Goal: Communication & Community: Answer question/provide support

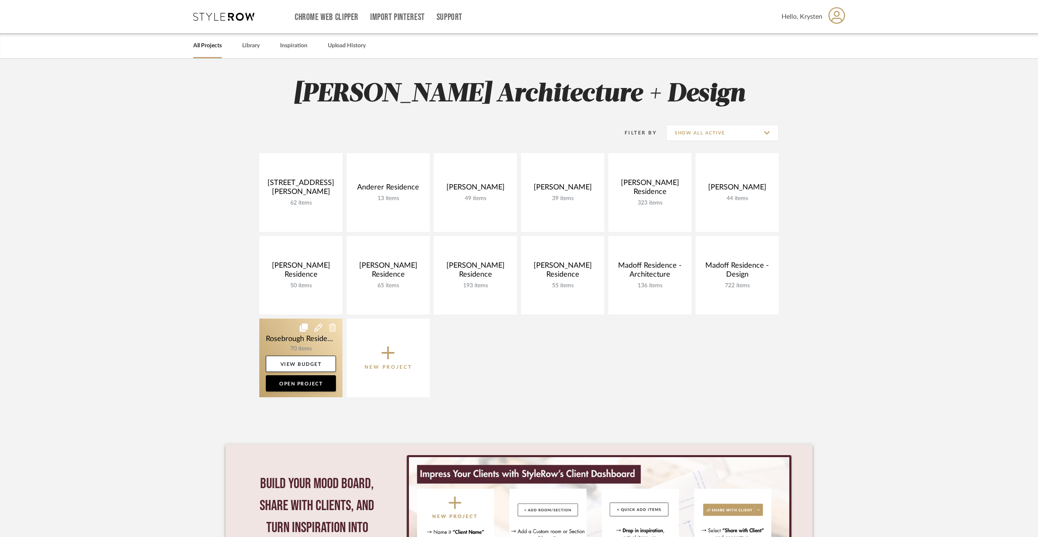
click at [272, 336] on link at bounding box center [300, 358] width 83 height 79
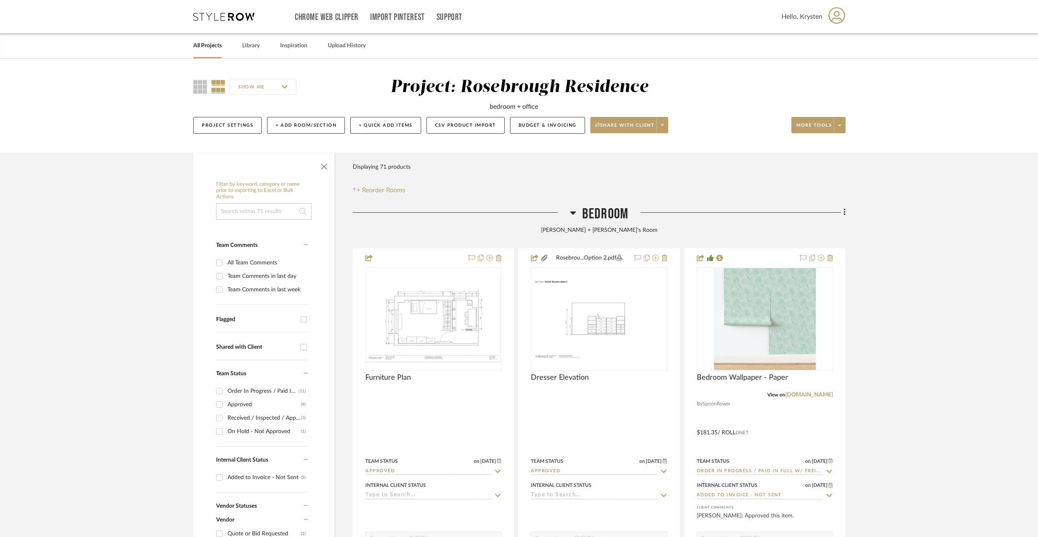
click at [610, 209] on span "Bedroom" at bounding box center [605, 215] width 46 height 18
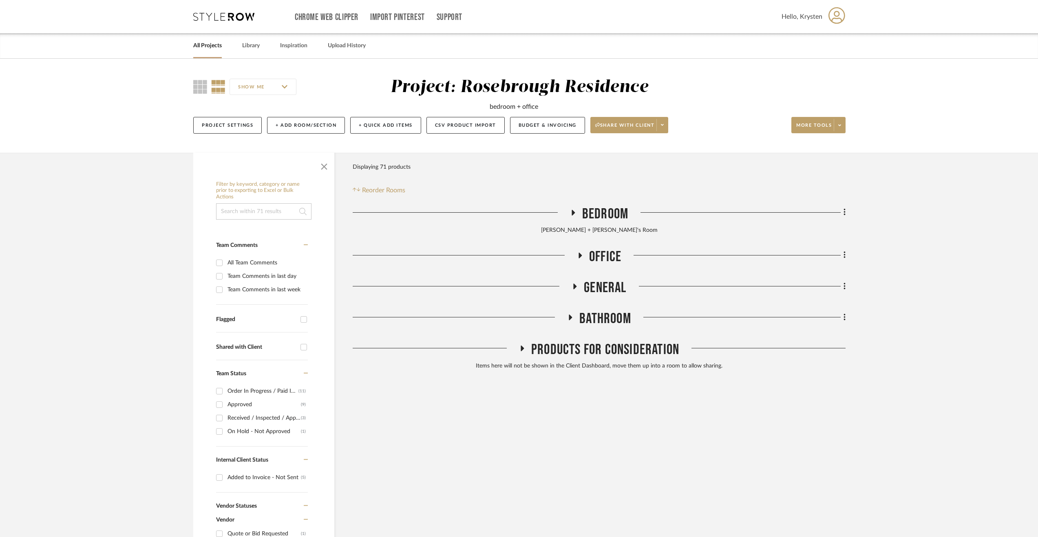
click at [599, 255] on span "Office" at bounding box center [605, 257] width 32 height 18
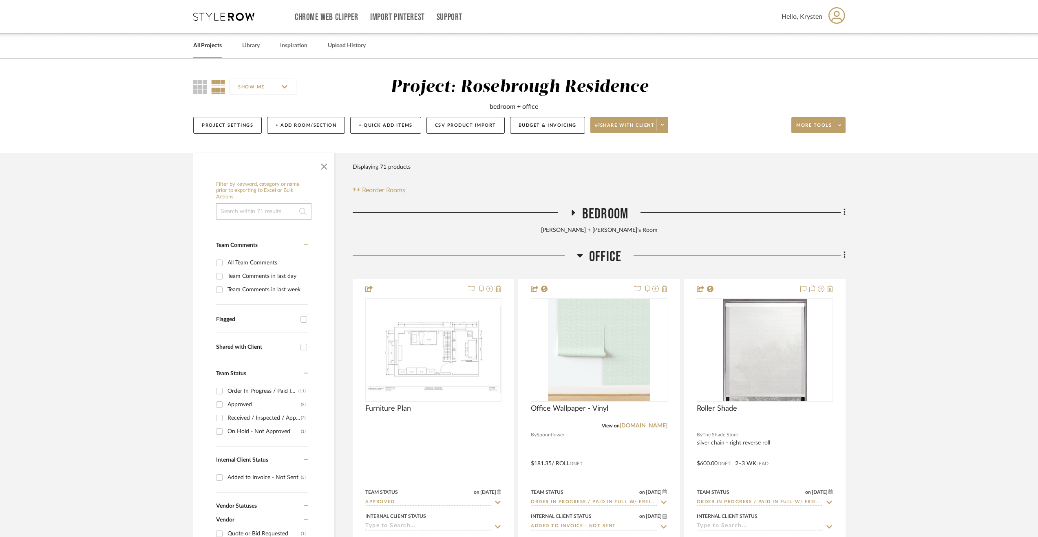
click at [601, 256] on span "Office" at bounding box center [605, 257] width 32 height 18
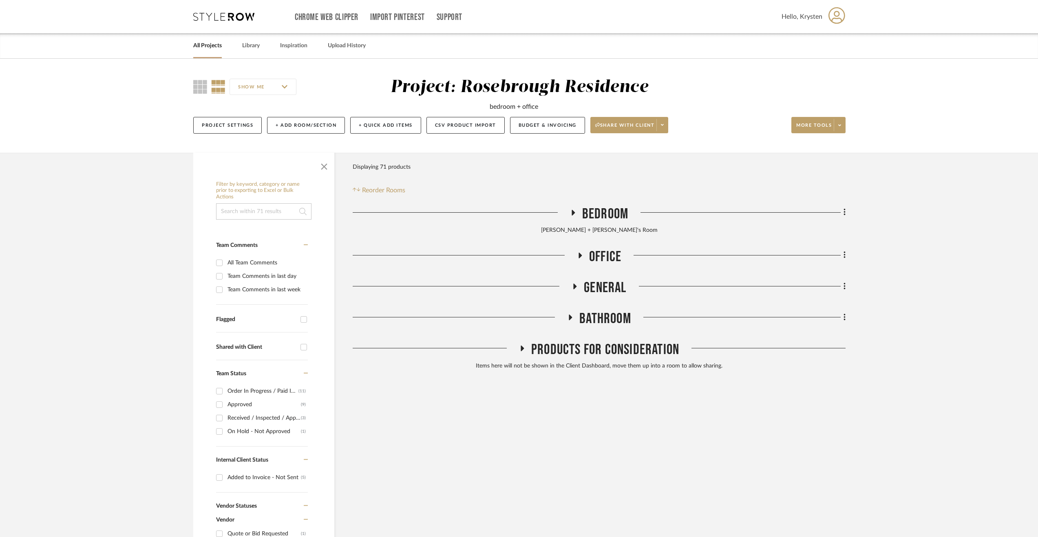
click at [612, 286] on span "General" at bounding box center [605, 288] width 42 height 18
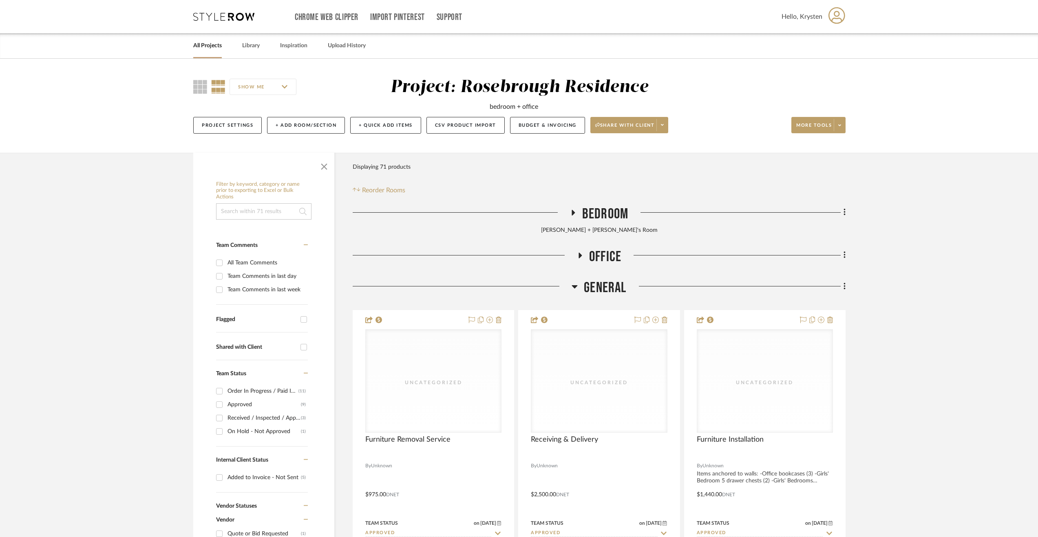
click at [614, 249] on span "Office" at bounding box center [605, 257] width 32 height 18
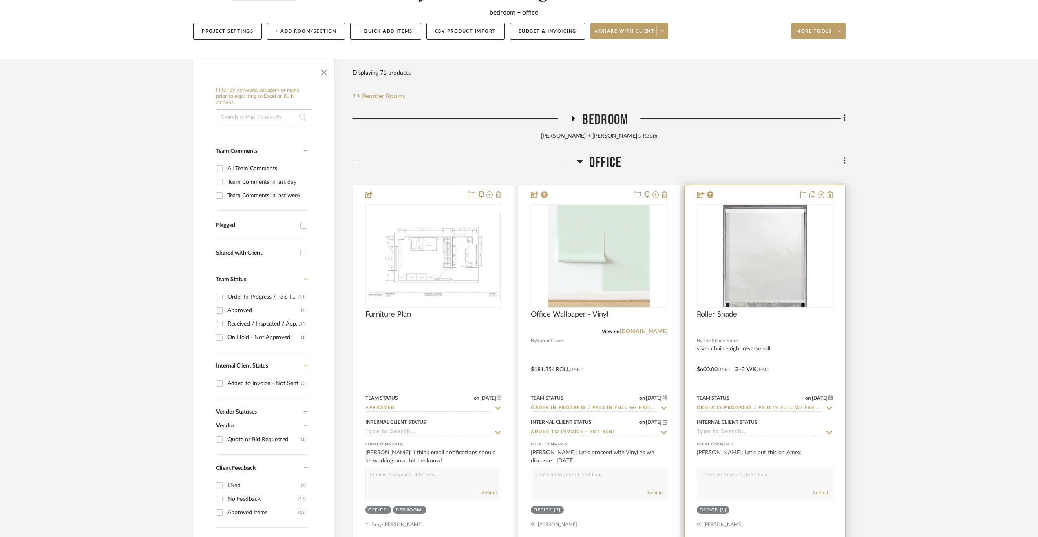
scroll to position [163, 0]
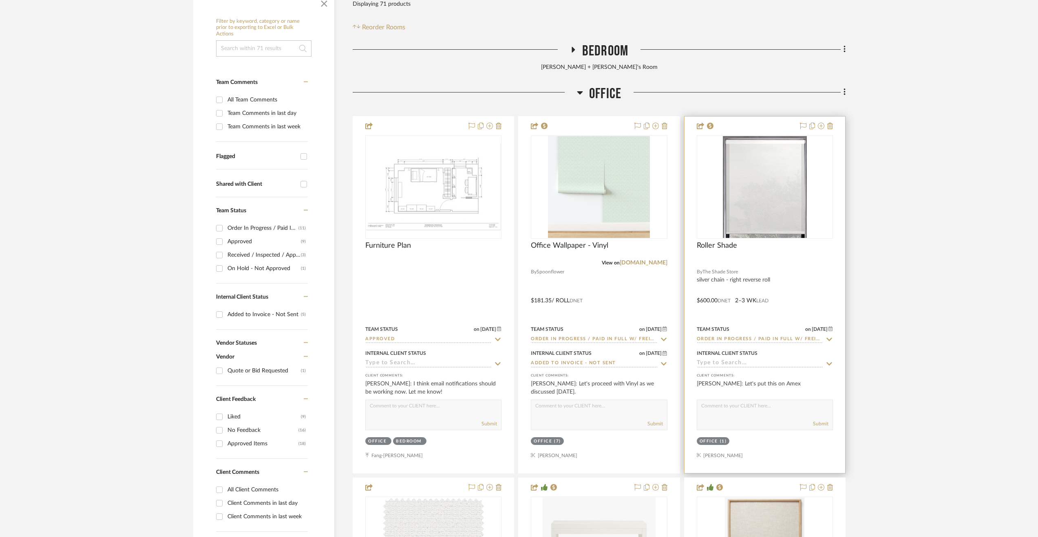
click at [825, 292] on div at bounding box center [765, 295] width 161 height 357
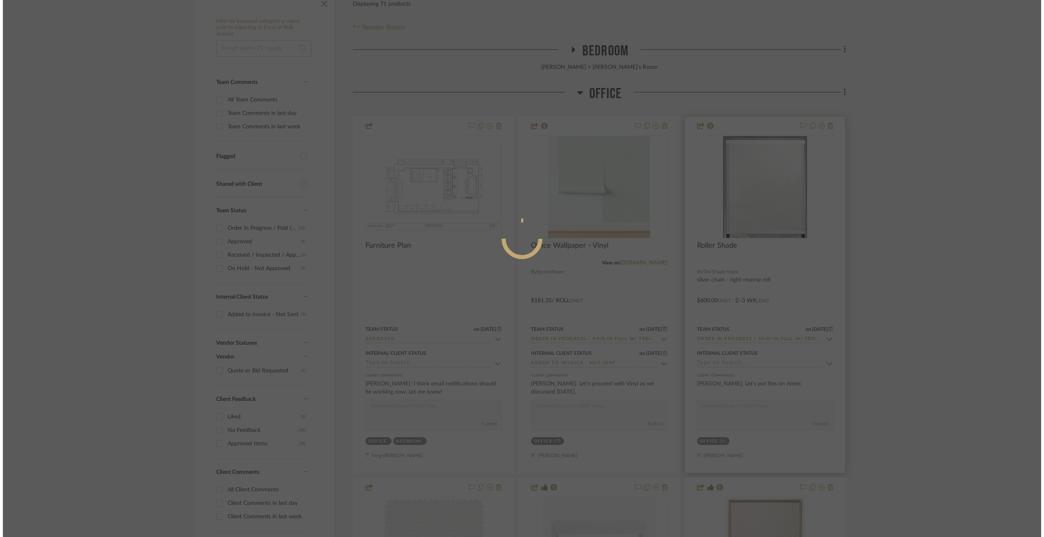
scroll to position [0, 0]
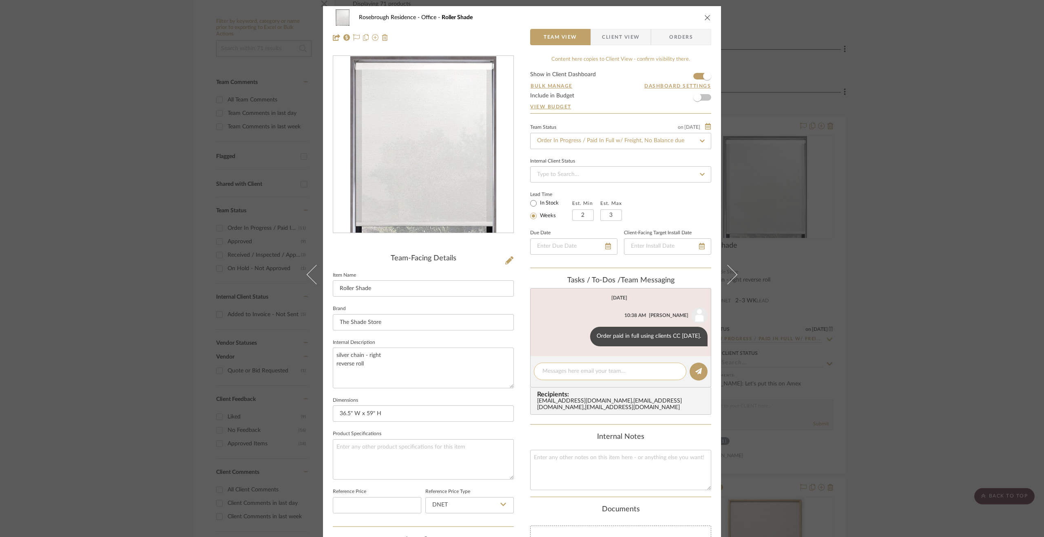
click at [607, 371] on textarea at bounding box center [609, 371] width 135 height 9
click at [632, 373] on textarea "Shipped" at bounding box center [609, 371] width 135 height 9
paste textarea "883719008772"
type textarea "Shipped [DATE]. Fedex tracking 883719008772"
click at [700, 371] on button at bounding box center [699, 372] width 18 height 18
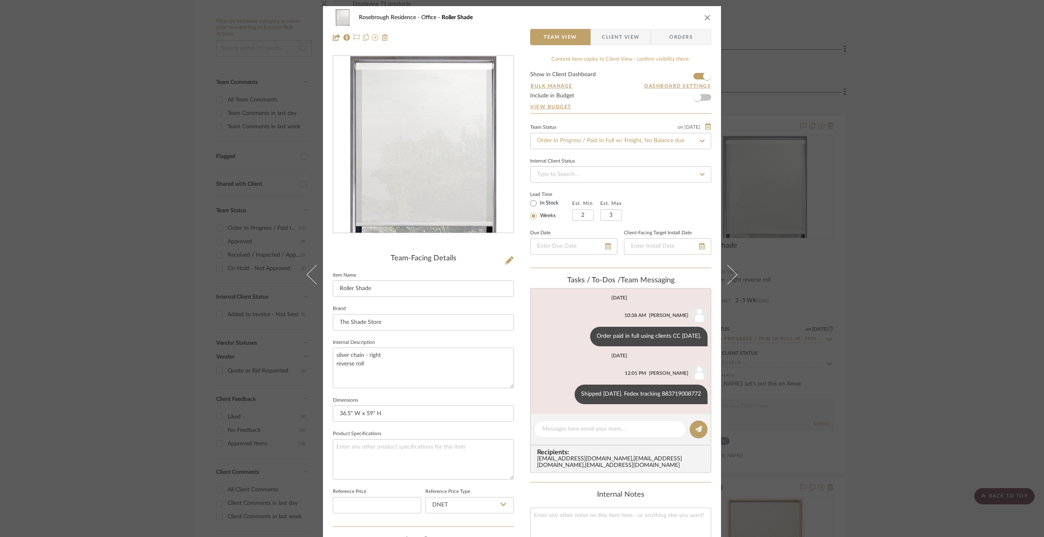
click at [904, 336] on div "Rosebrough Residence Office Roller Shade Team View Client View Orders Team-Faci…" at bounding box center [522, 268] width 1044 height 537
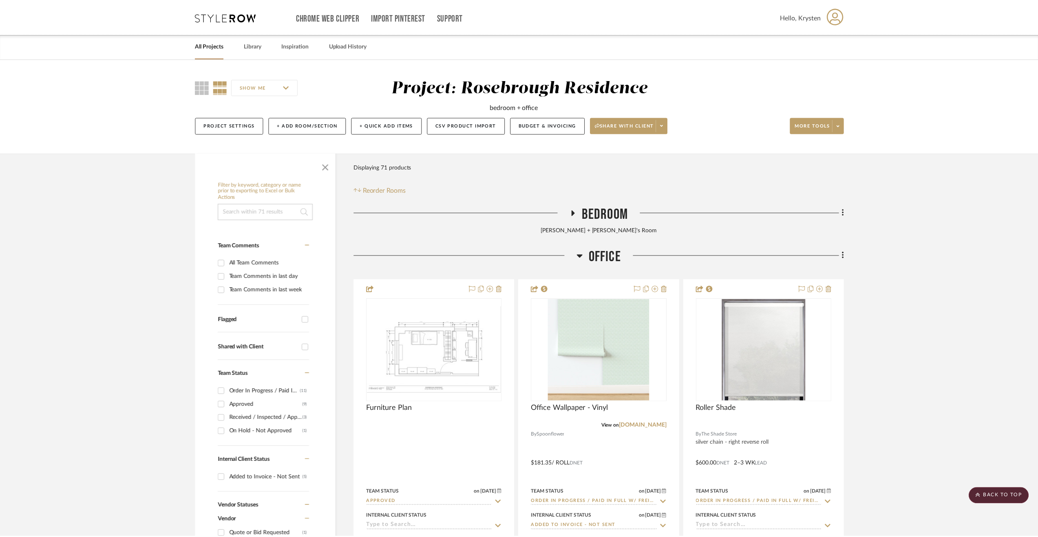
scroll to position [163, 0]
